Goal: Information Seeking & Learning: Learn about a topic

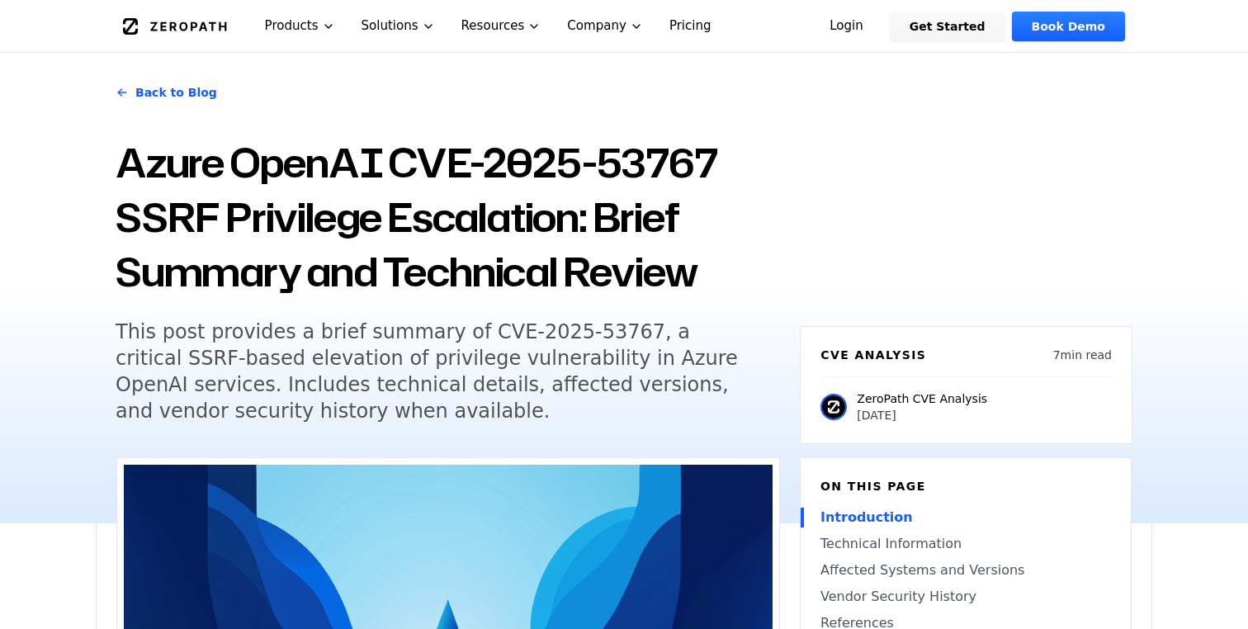
scroll to position [37, 0]
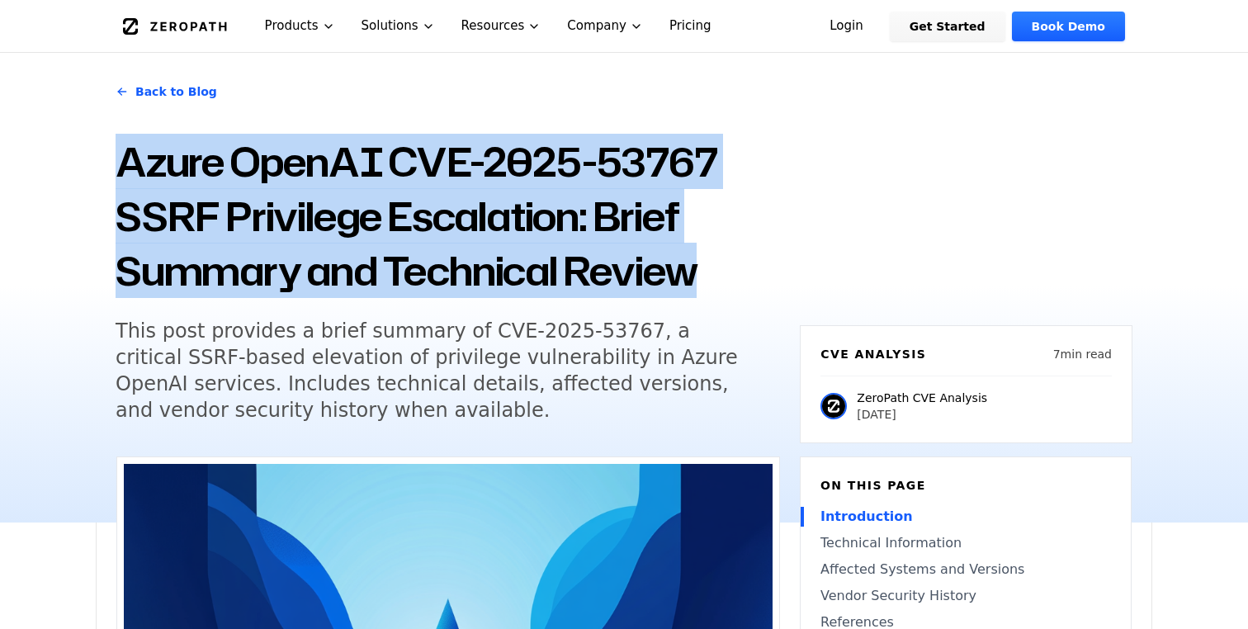
drag, startPoint x: 185, startPoint y: 165, endPoint x: 711, endPoint y: 270, distance: 536.3
click at [711, 270] on div "Back to Blog Azure OpenAI CVE-2025-53767 SSRF Privilege Escalation: Brief Summa…" at bounding box center [624, 286] width 1057 height 474
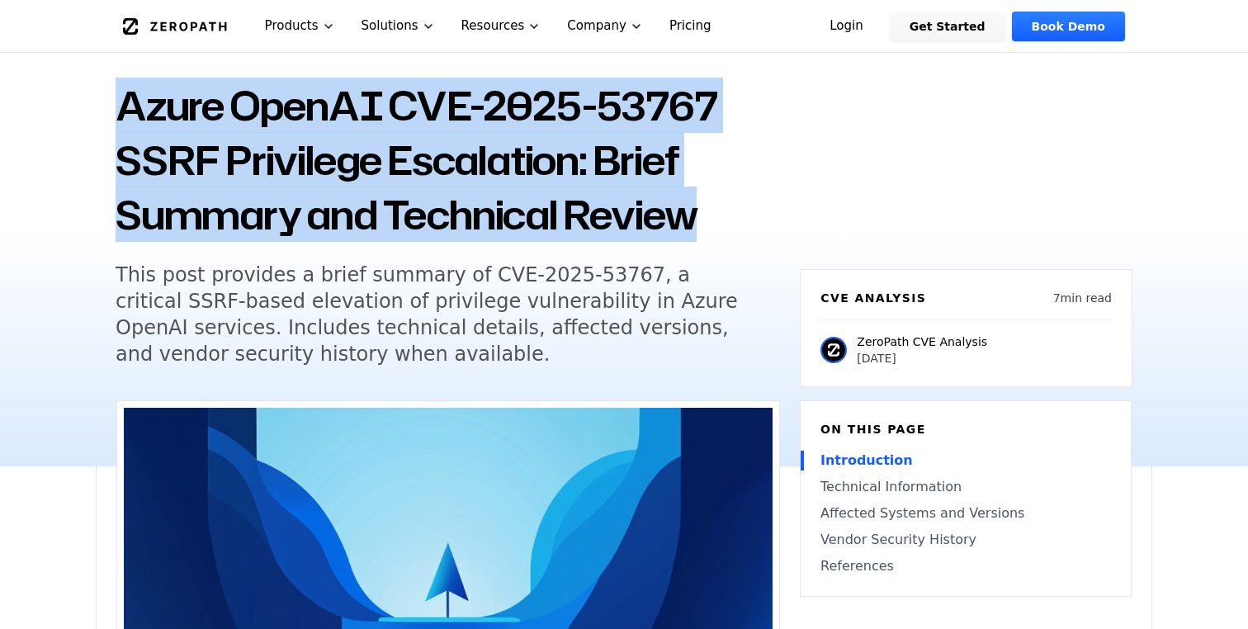
scroll to position [87, 0]
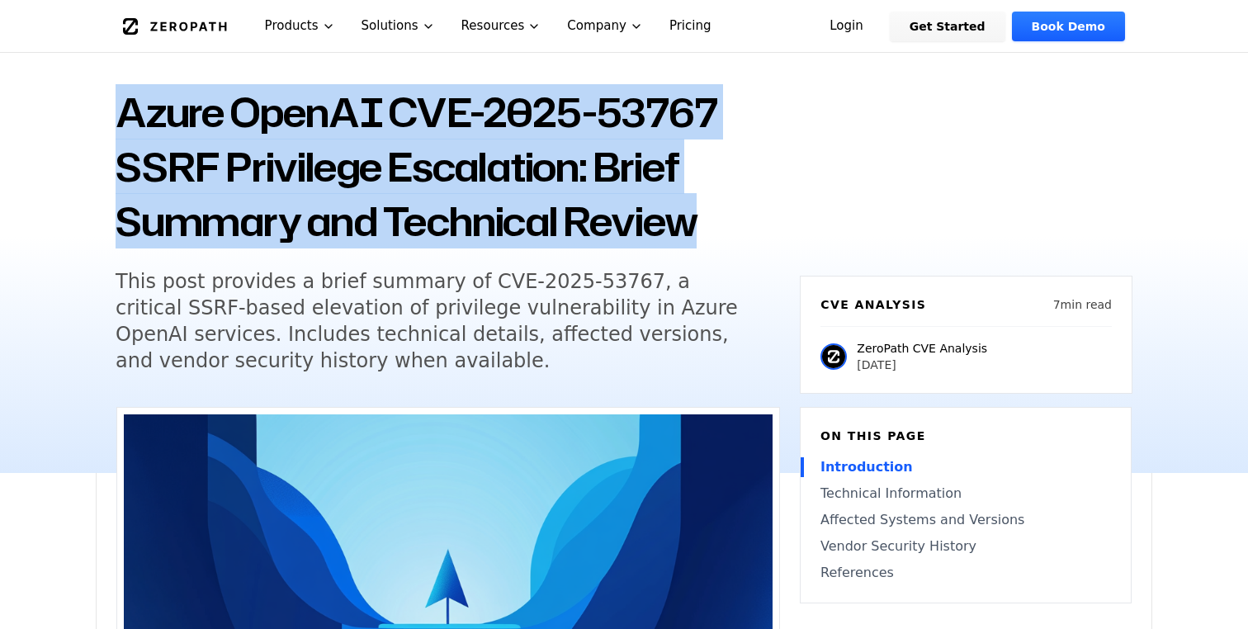
click at [395, 124] on h1 "Azure OpenAI CVE-2025-53767 SSRF Privilege Escalation: Brief Summary and Techni…" at bounding box center [448, 166] width 665 height 163
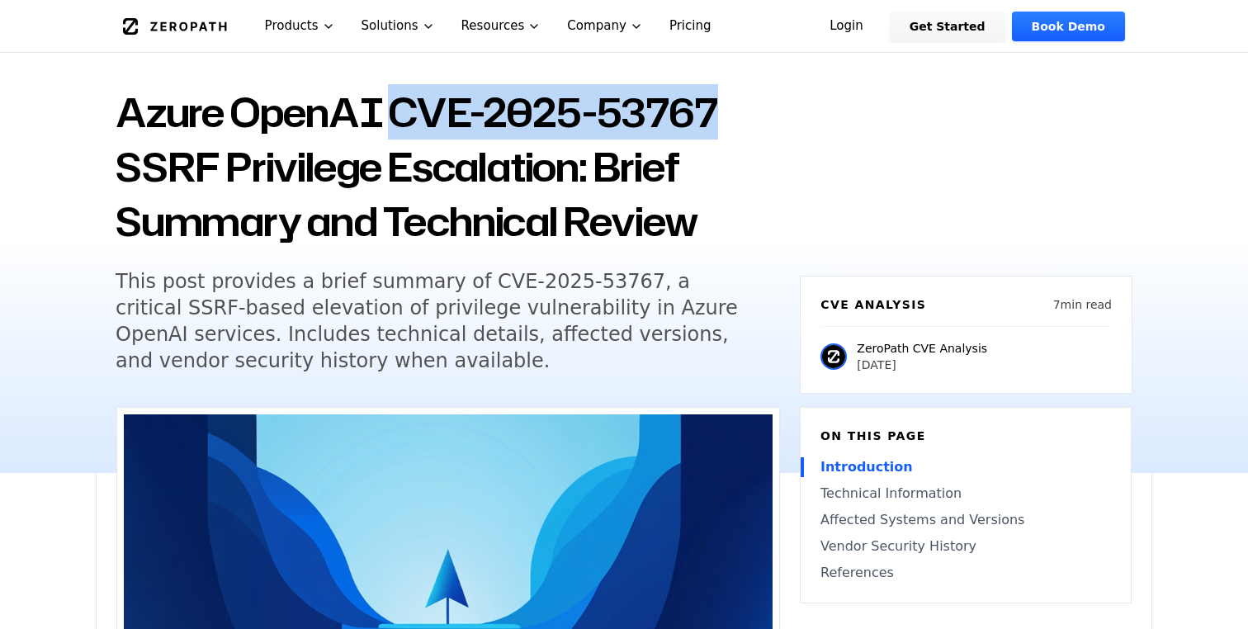
drag, startPoint x: 394, startPoint y: 121, endPoint x: 569, endPoint y: 158, distance: 178.9
click at [713, 126] on h1 "Azure OpenAI CVE-2025-53767 SSRF Privilege Escalation: Brief Summary and Techni…" at bounding box center [448, 166] width 665 height 163
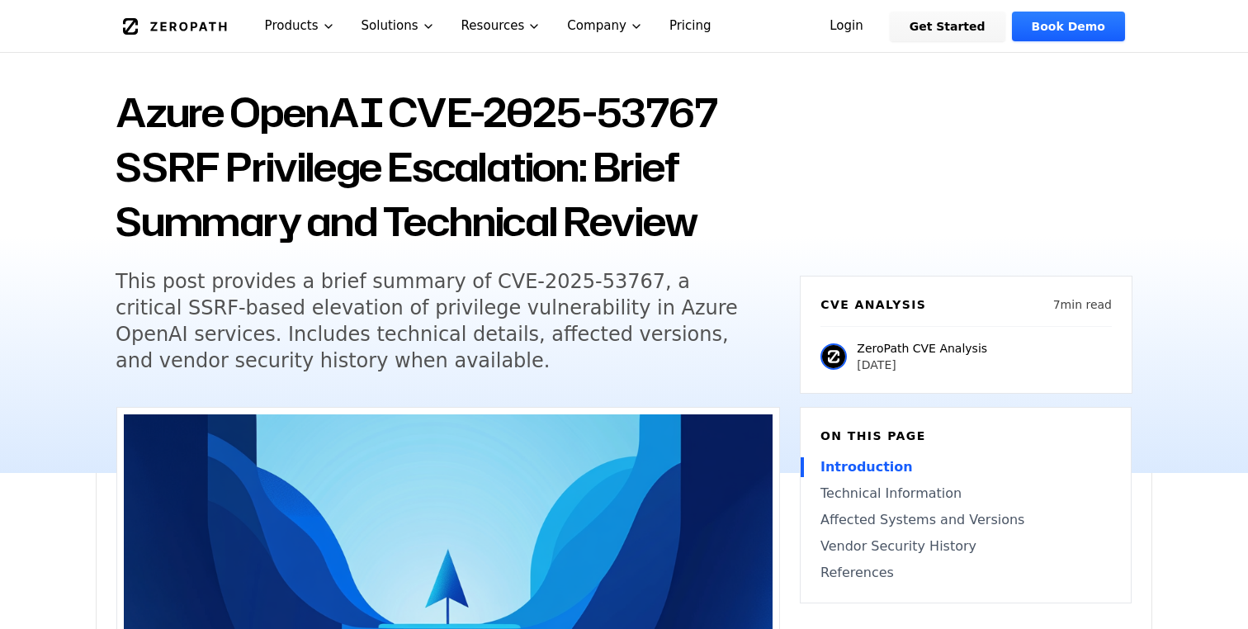
click at [557, 163] on h1 "Azure OpenAI CVE-2025-53767 SSRF Privilege Escalation: Brief Summary and Techni…" at bounding box center [448, 166] width 665 height 163
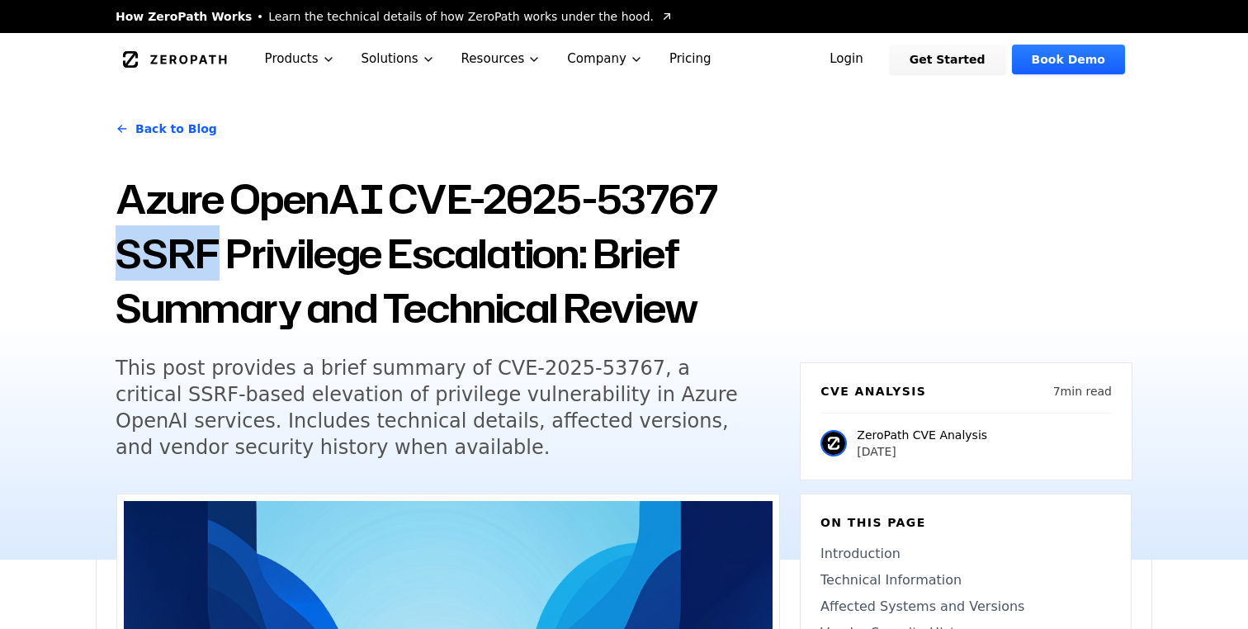
drag, startPoint x: 121, startPoint y: 259, endPoint x: 221, endPoint y: 265, distance: 100.1
click at [221, 265] on h1 "Azure OpenAI CVE-2025-53767 SSRF Privilege Escalation: Brief Summary and Techni…" at bounding box center [448, 253] width 665 height 163
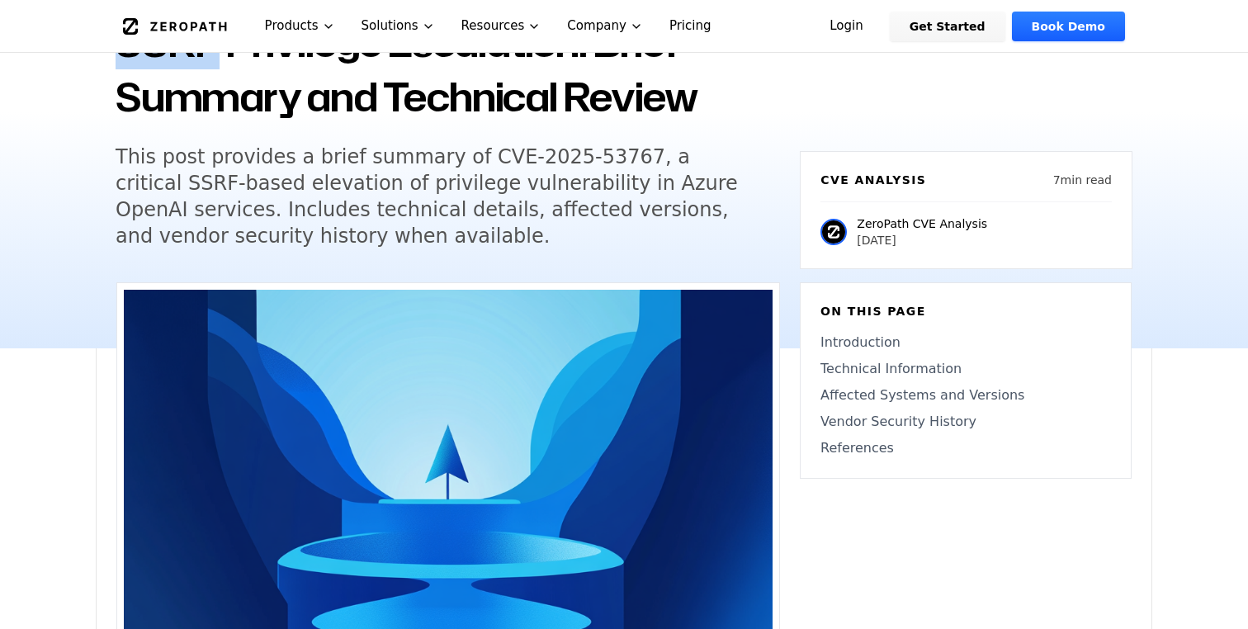
scroll to position [38, 0]
